Goal: Communication & Community: Answer question/provide support

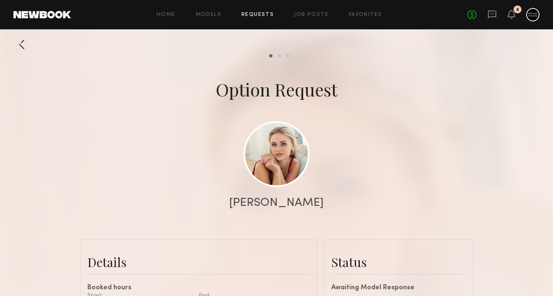
scroll to position [707, 0]
click at [492, 18] on icon at bounding box center [491, 14] width 9 height 9
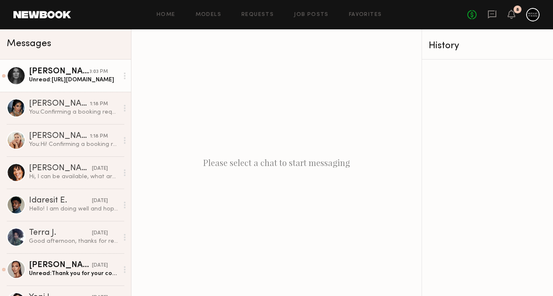
click at [78, 81] on div "Unread: [URL][DOMAIN_NAME]" at bounding box center [73, 80] width 89 height 8
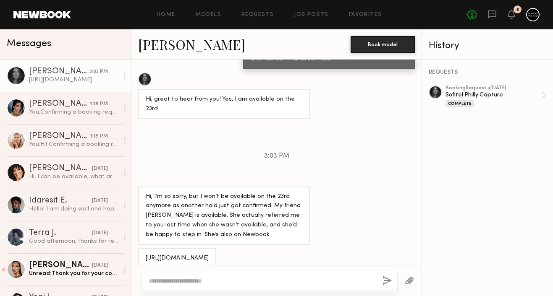
scroll to position [774, 0]
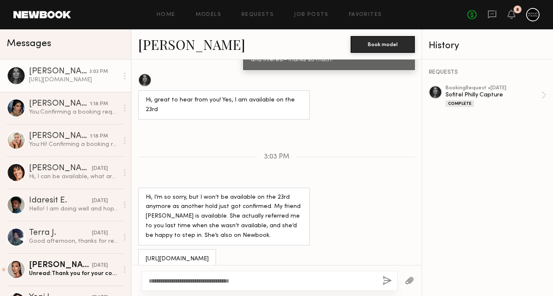
type textarea "**********"
click at [387, 284] on button "button" at bounding box center [386, 281] width 9 height 10
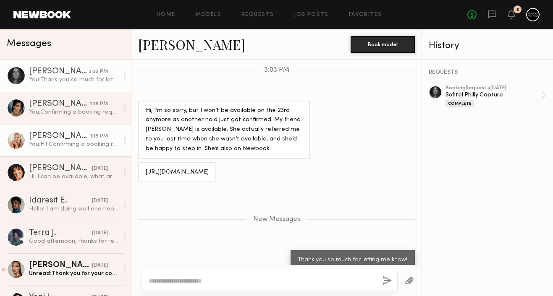
click at [78, 136] on div "Svitlana G." at bounding box center [59, 136] width 61 height 8
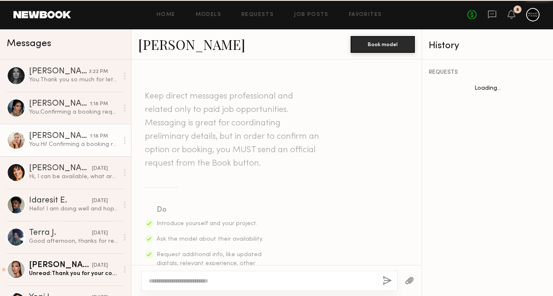
scroll to position [645, 0]
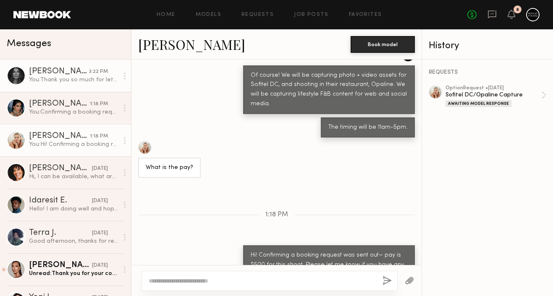
click at [76, 89] on link "Katya G. 3:22 PM You: Thank you so much for letting me know!" at bounding box center [65, 76] width 131 height 32
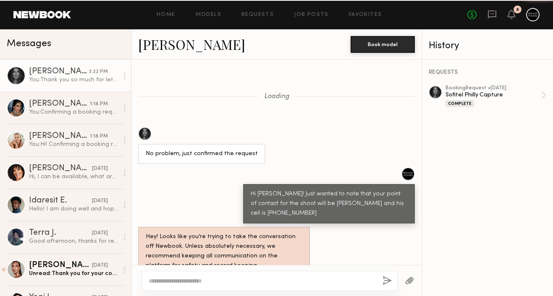
scroll to position [797, 0]
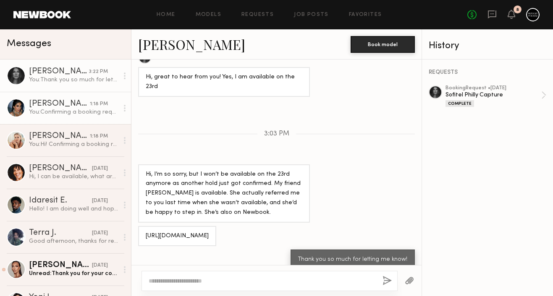
click at [75, 103] on div "Sarah N." at bounding box center [59, 104] width 61 height 8
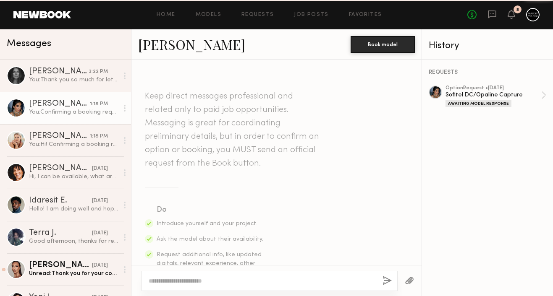
scroll to position [601, 0]
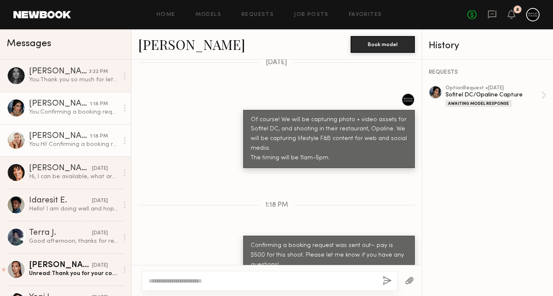
click at [73, 130] on link "Svitlana G. 1:18 PM You: Hi! Confirming a booking request was sent out~ pay is …" at bounding box center [65, 140] width 131 height 32
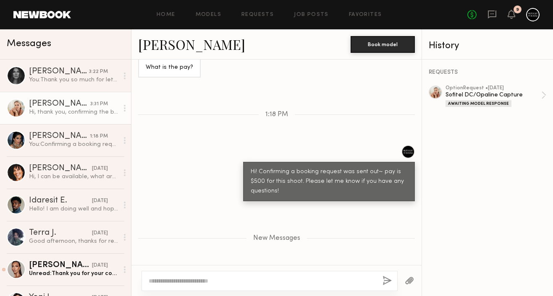
scroll to position [749, 0]
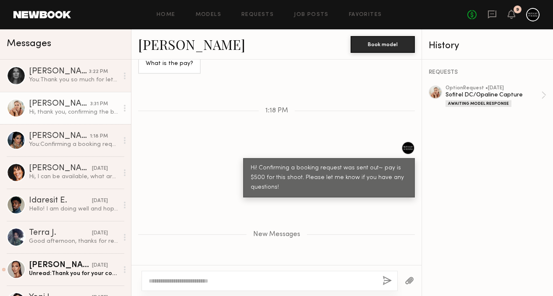
click at [512, 84] on div "REQUESTS option Request • 09/18/2025 Sofitel DC/Opaline Capture Awaiting Model …" at bounding box center [487, 178] width 131 height 237
click at [512, 92] on div "Sofitel DC/Opaline Capture" at bounding box center [493, 95] width 96 height 8
